Goal: Task Accomplishment & Management: Use online tool/utility

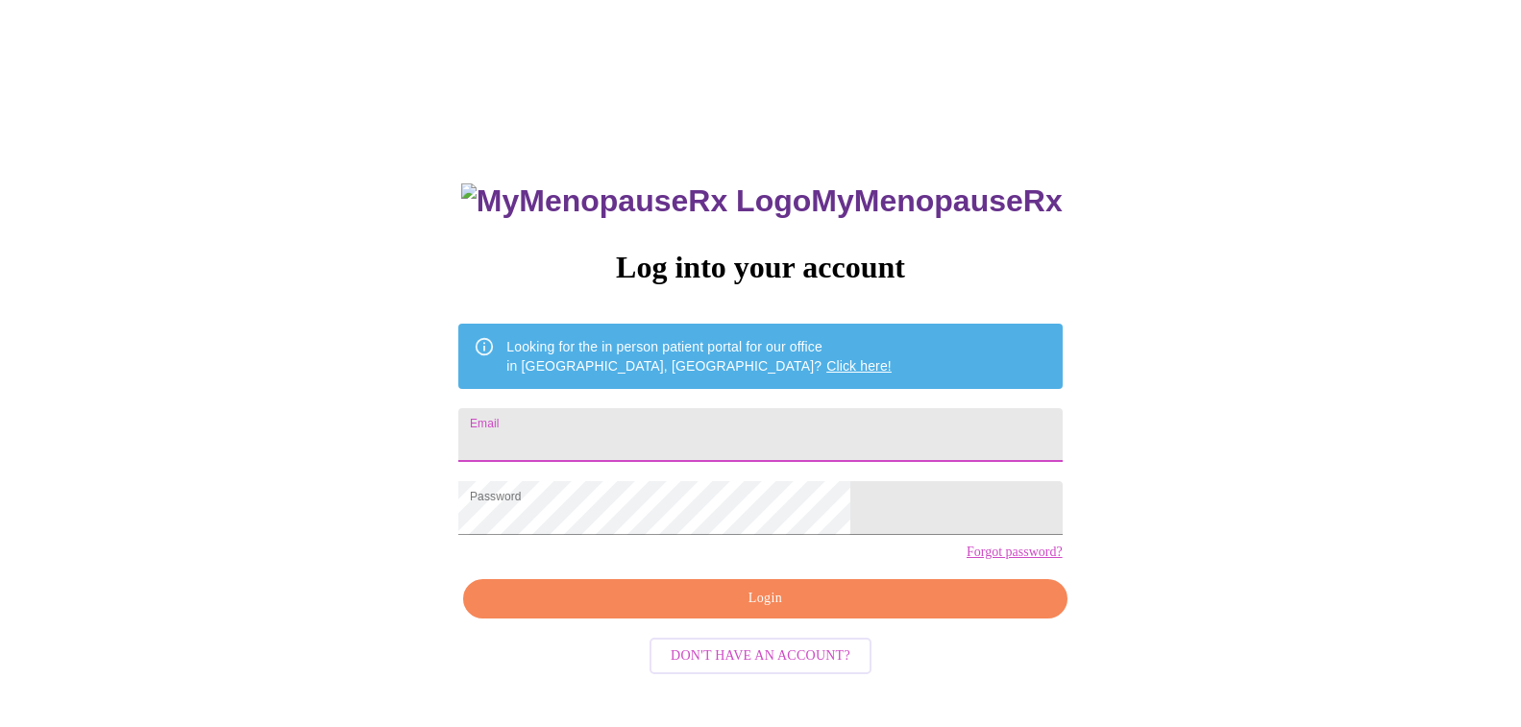
click at [681, 437] on input "Email" at bounding box center [759, 435] width 603 height 54
type input "[EMAIL_ADDRESS][DOMAIN_NAME]"
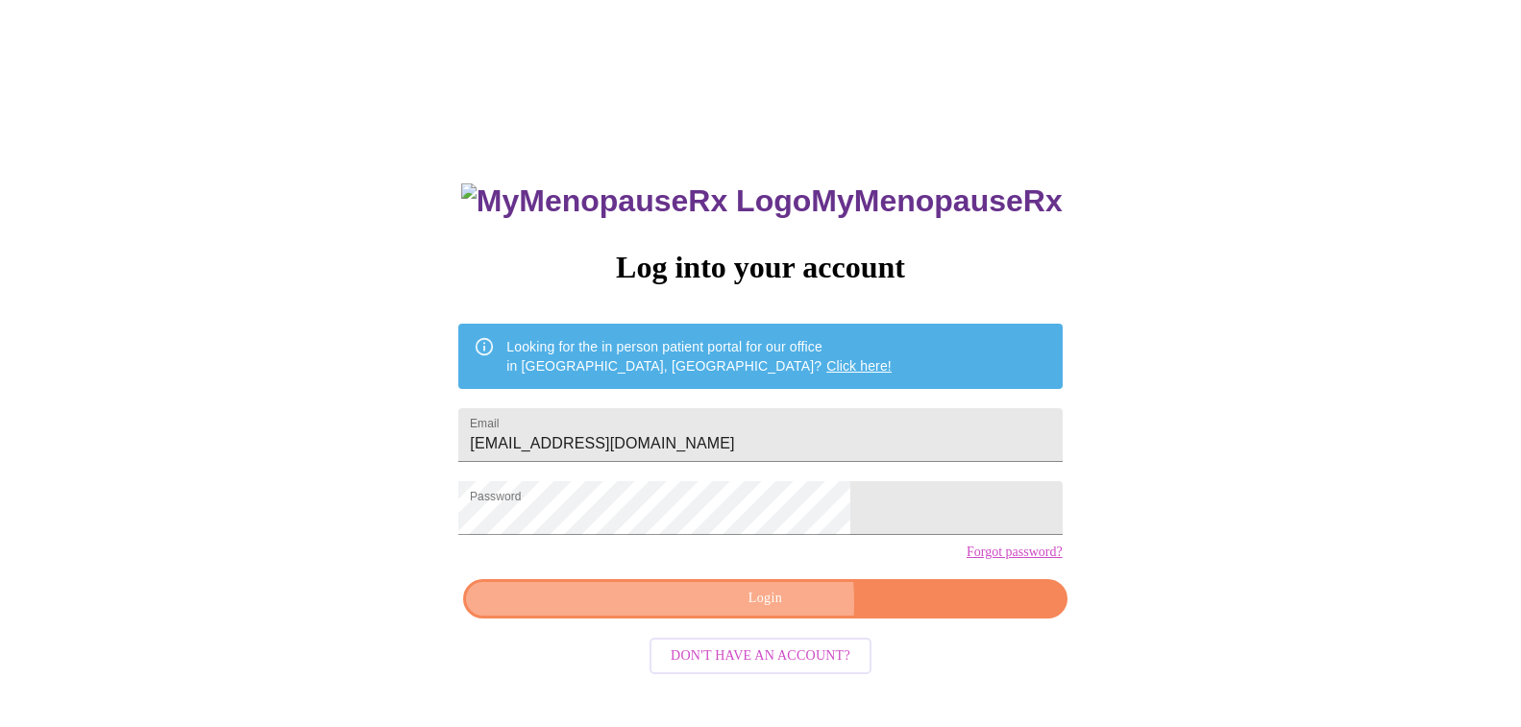
click at [692, 611] on span "Login" at bounding box center [764, 599] width 559 height 24
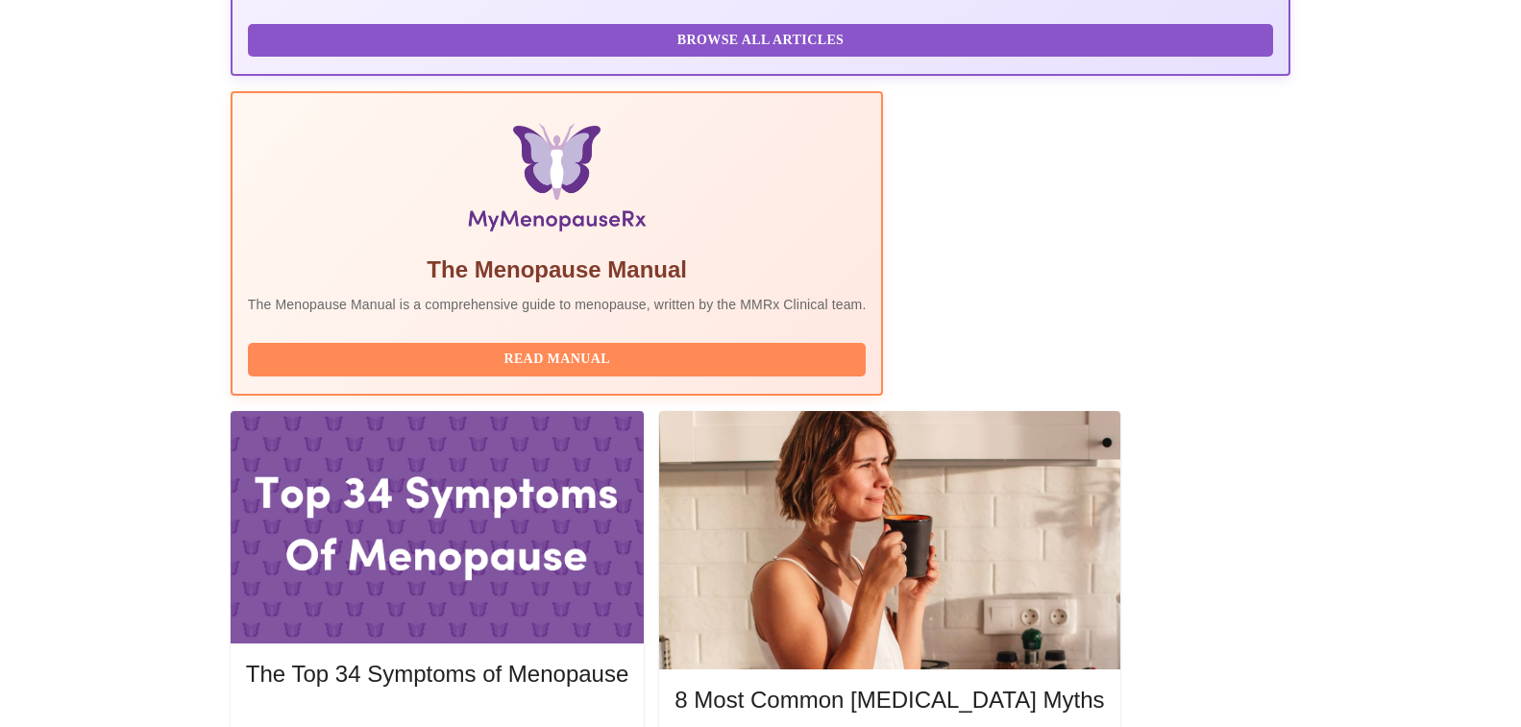
scroll to position [533, 0]
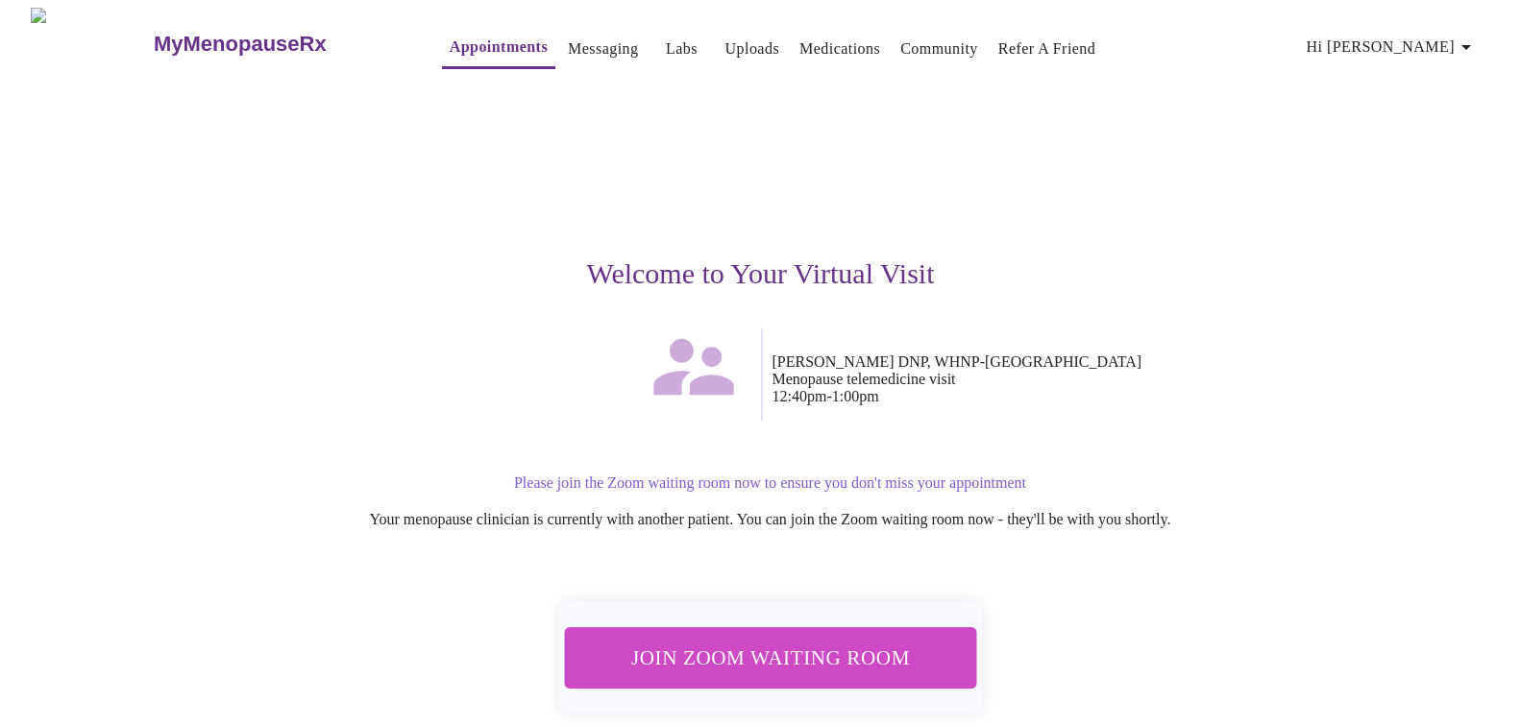
click at [710, 651] on span "Join Zoom Waiting Room" at bounding box center [770, 658] width 362 height 36
